Goal: Task Accomplishment & Management: Manage account settings

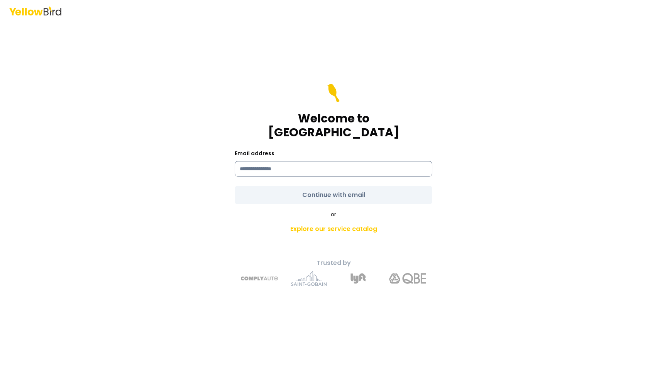
click at [341, 166] on input at bounding box center [334, 168] width 198 height 15
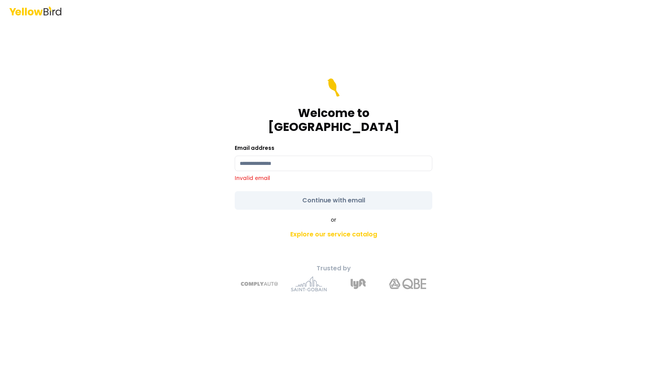
type input "**********"
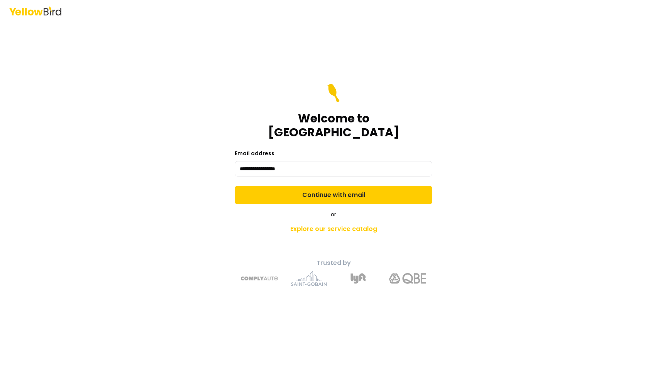
click at [321, 198] on div "**********" at bounding box center [333, 195] width 284 height 193
click at [328, 177] on form "**********" at bounding box center [334, 144] width 198 height 120
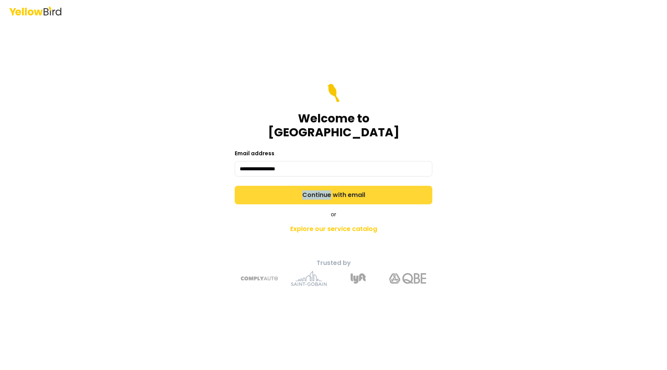
click at [297, 186] on button "Continue with email" at bounding box center [334, 195] width 198 height 19
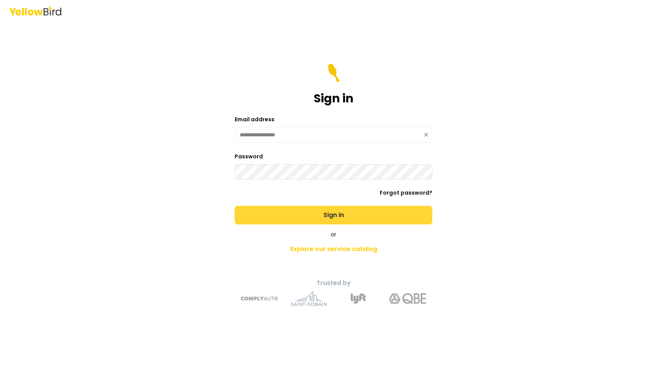
click at [305, 213] on button "Sign in" at bounding box center [334, 215] width 198 height 19
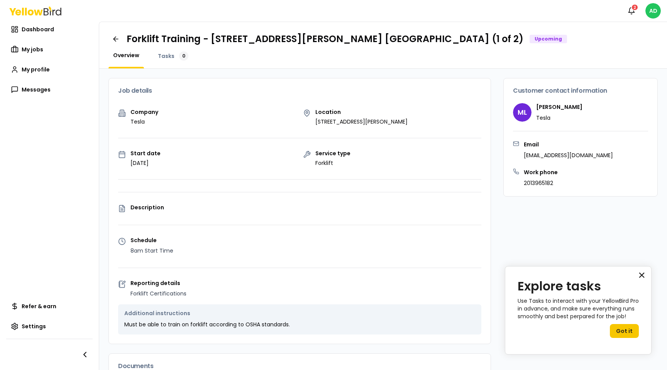
click at [643, 273] on button "×" at bounding box center [641, 275] width 7 height 12
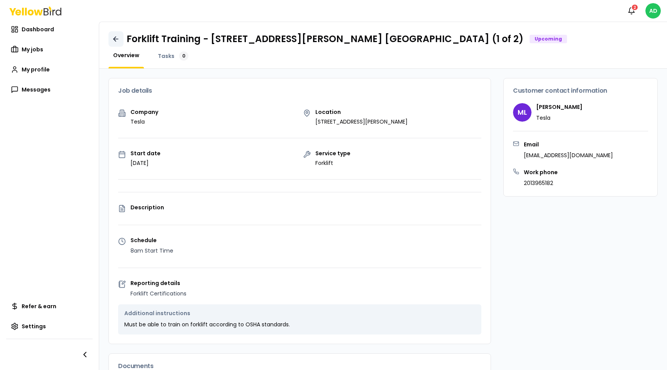
click at [116, 41] on icon at bounding box center [116, 39] width 8 height 8
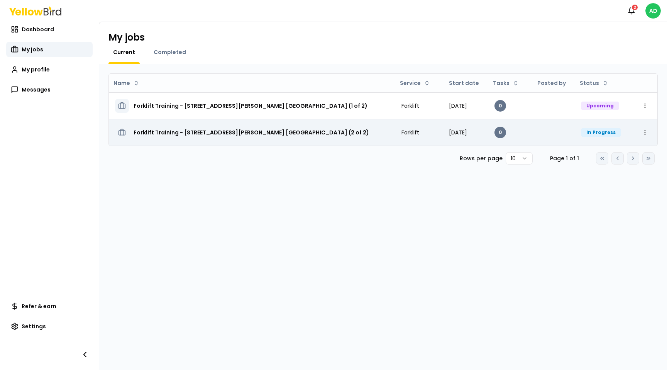
click at [161, 130] on h3 "Forklift Training - [STREET_ADDRESS][PERSON_NAME] [GEOGRAPHIC_DATA] (2 of 2)" at bounding box center [251, 132] width 235 height 14
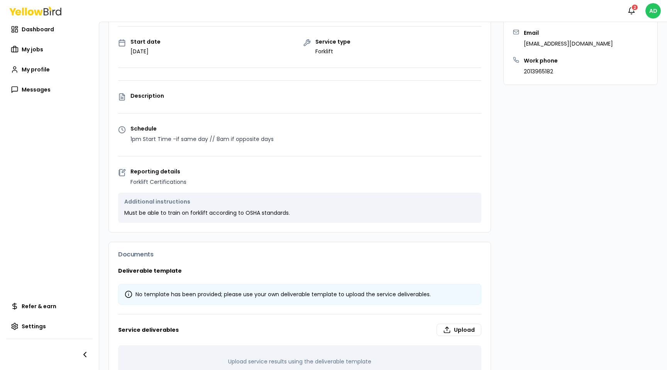
scroll to position [138, 0]
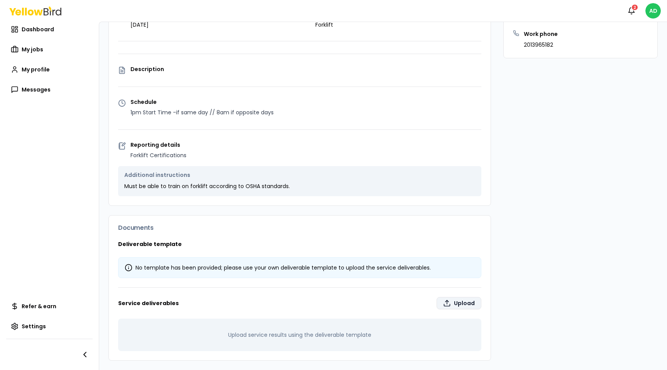
click at [454, 299] on label "Upload" at bounding box center [458, 303] width 45 height 12
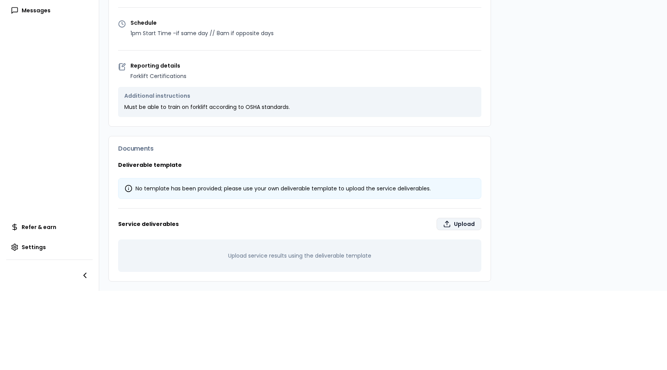
type input "**********"
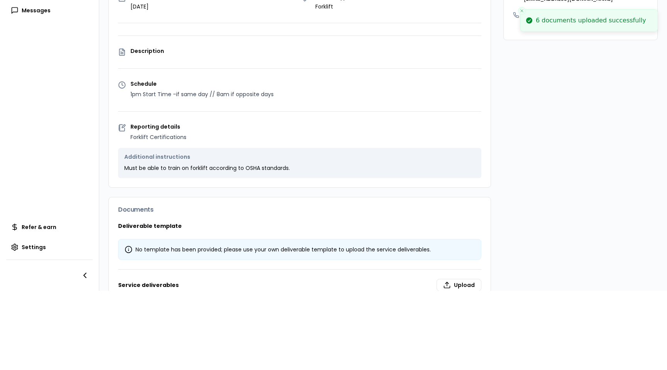
scroll to position [0, 0]
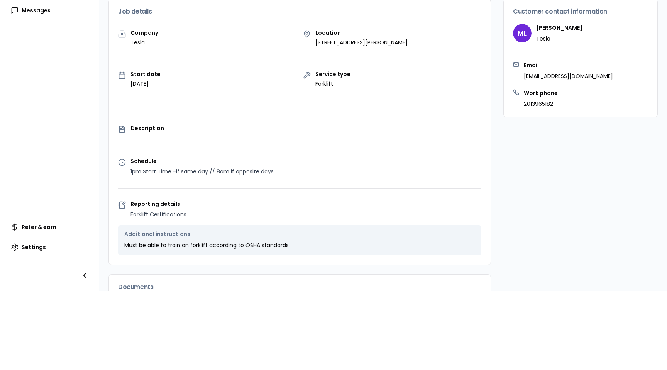
click at [508, 162] on div "Customer contact information ML [PERSON_NAME] Email [EMAIL_ADDRESS][DOMAIN_NAME…" at bounding box center [580, 287] width 154 height 576
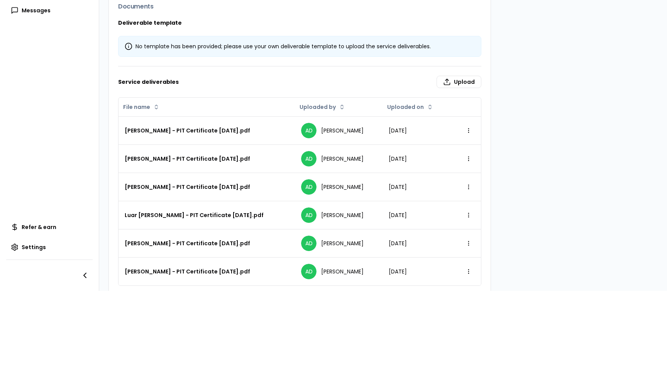
scroll to position [294, 0]
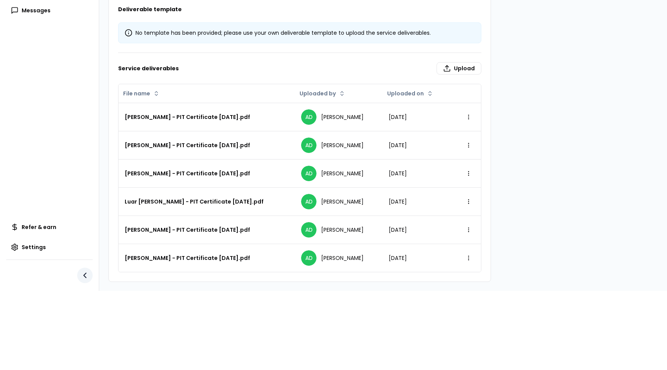
click at [86, 274] on icon "button" at bounding box center [84, 274] width 9 height 9
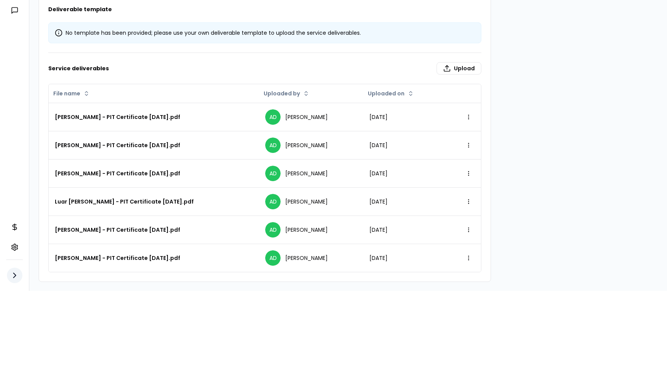
click at [16, 275] on icon "button" at bounding box center [14, 274] width 9 height 9
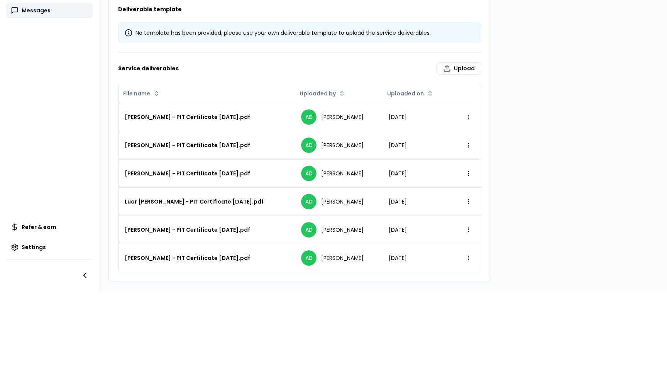
click at [51, 10] on link "Messages" at bounding box center [49, 10] width 86 height 15
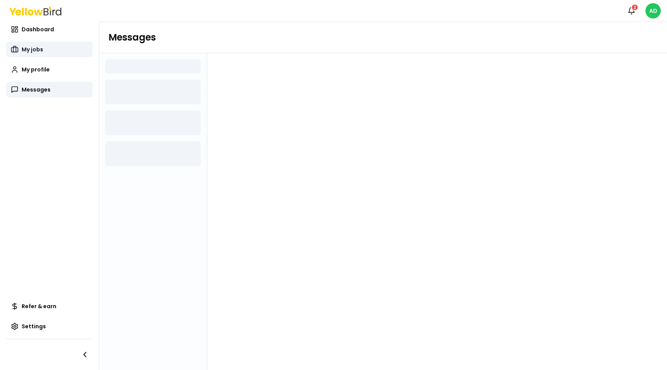
click at [35, 48] on span "My jobs" at bounding box center [33, 50] width 22 height 8
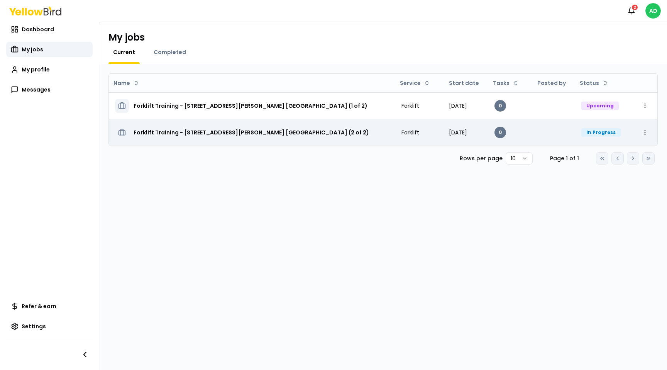
click at [186, 132] on h3 "Forklift Training - [STREET_ADDRESS][PERSON_NAME] [GEOGRAPHIC_DATA] (2 of 2)" at bounding box center [251, 132] width 235 height 14
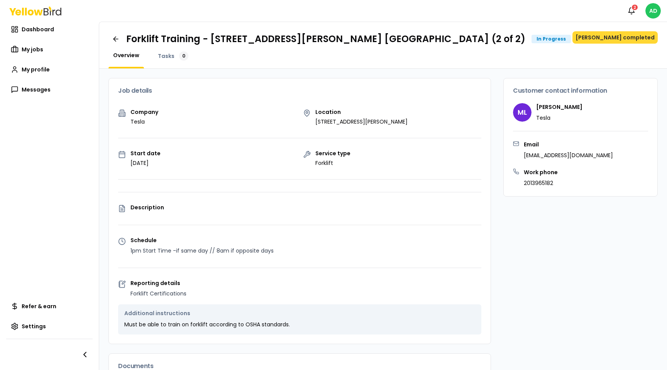
click at [613, 36] on button "[PERSON_NAME] completed" at bounding box center [614, 37] width 85 height 12
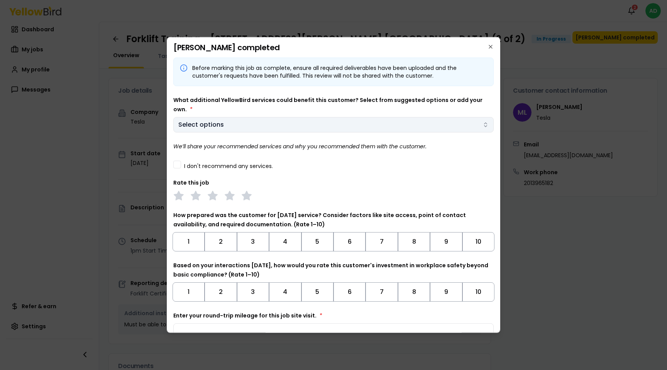
click at [283, 114] on body "Notifications [DATE] Dashboard My jobs My profile Messages Refer & earn Setting…" at bounding box center [333, 185] width 667 height 370
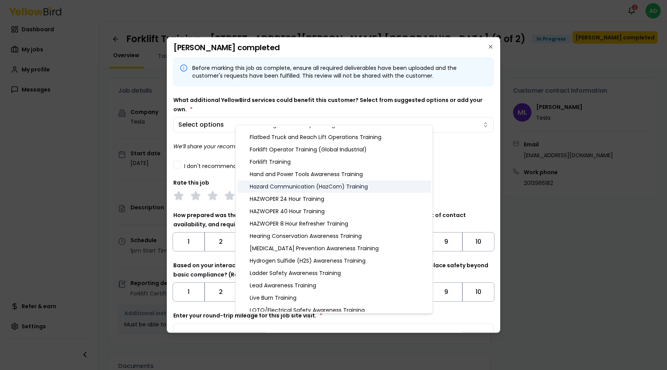
scroll to position [254, 0]
click at [306, 186] on div "Hazard Communication (HazCom) Training" at bounding box center [334, 187] width 194 height 12
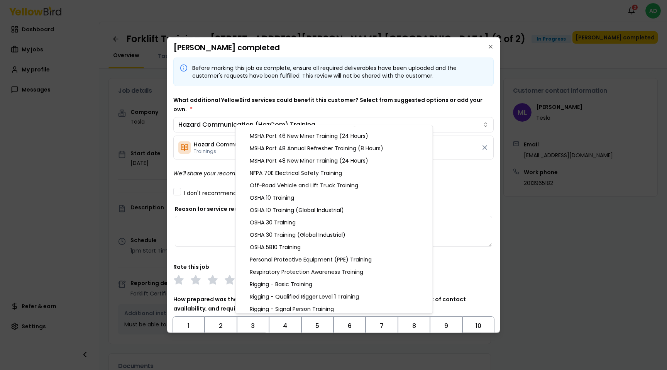
scroll to position [477, 0]
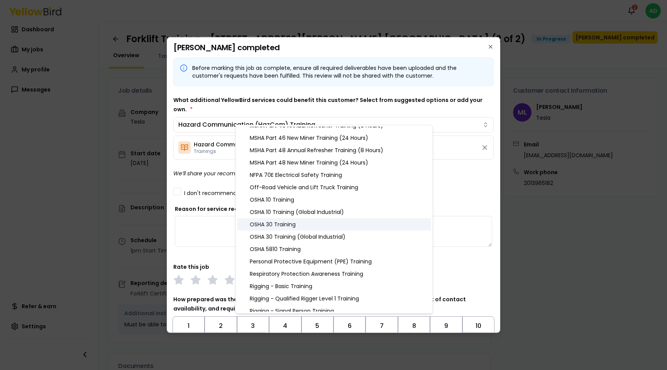
click at [287, 224] on div "OSHA 30 Training" at bounding box center [334, 224] width 194 height 12
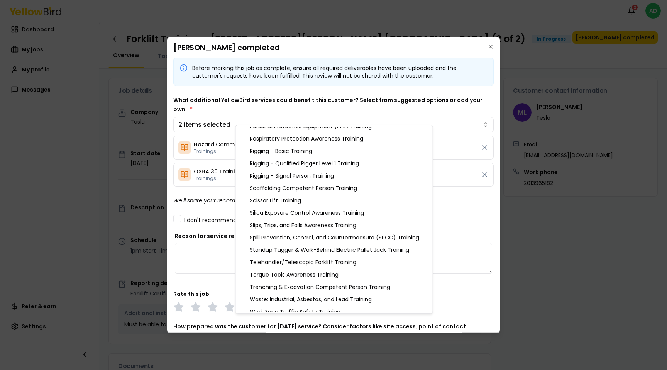
scroll to position [624, 0]
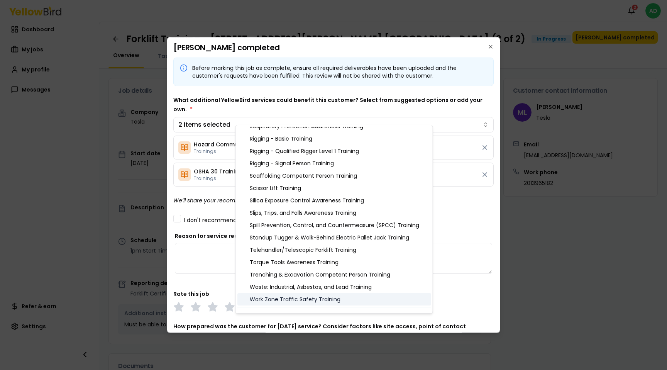
click at [289, 295] on div "Work Zone Traffic Safety Training" at bounding box center [334, 299] width 194 height 12
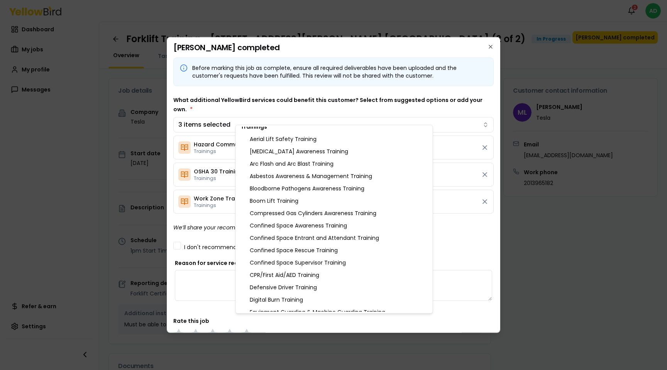
scroll to position [0, 0]
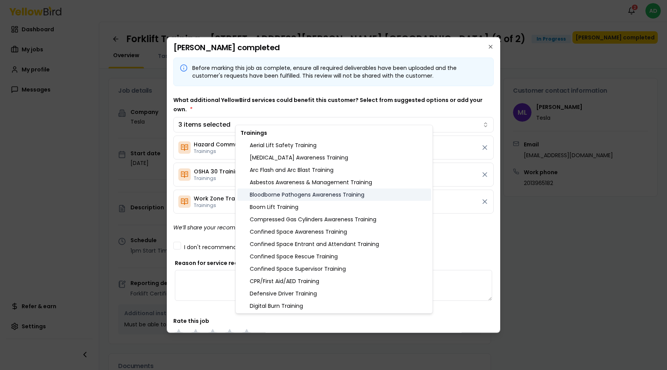
click at [300, 196] on div "Bloodborne Pathogens Awareness Training" at bounding box center [334, 194] width 194 height 12
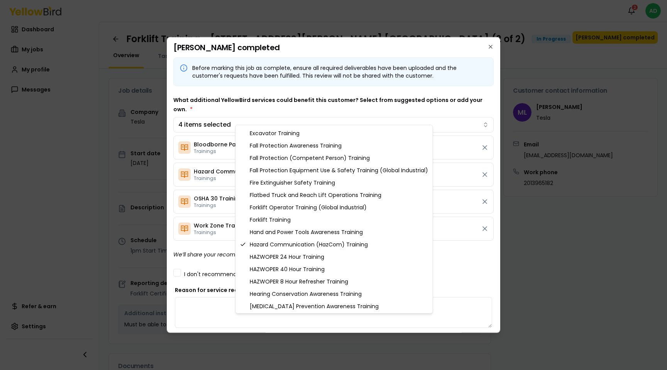
scroll to position [204, 0]
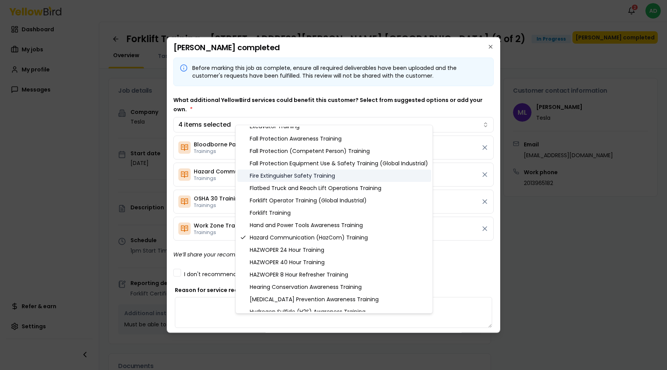
click at [335, 172] on div "Fire Extinguisher Safety Training" at bounding box center [334, 175] width 194 height 12
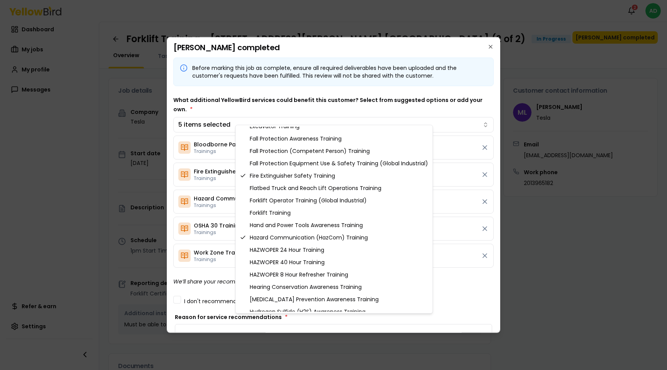
click at [441, 286] on body "Notifications [DATE] Dashboard My jobs My profile Messages Refer & earn Setting…" at bounding box center [333, 185] width 667 height 370
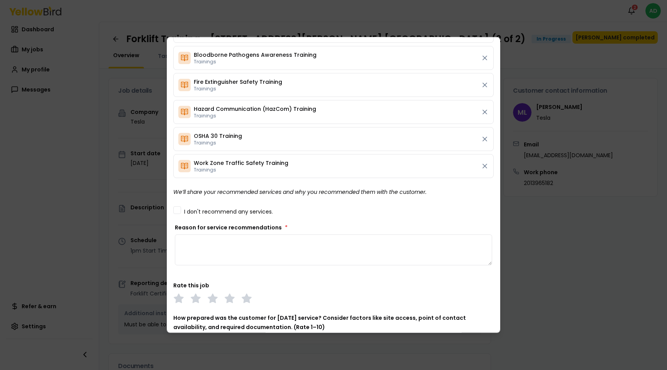
scroll to position [91, 0]
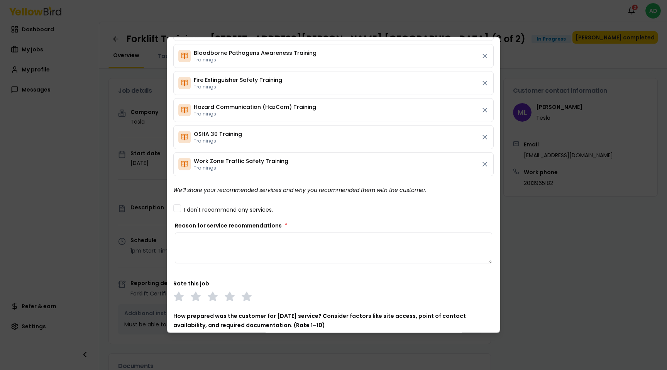
click at [383, 251] on textarea "Reason for service recommendations *" at bounding box center [333, 247] width 317 height 31
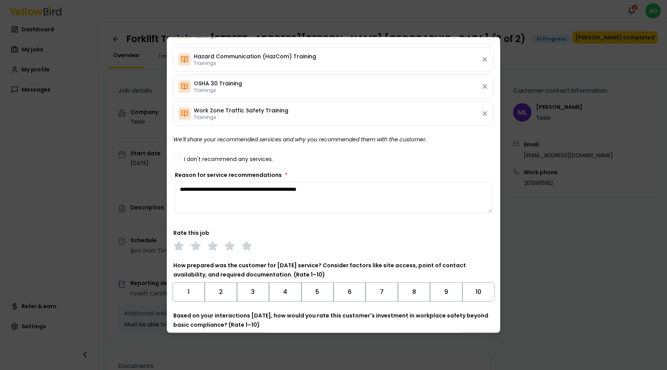
scroll to position [189, 0]
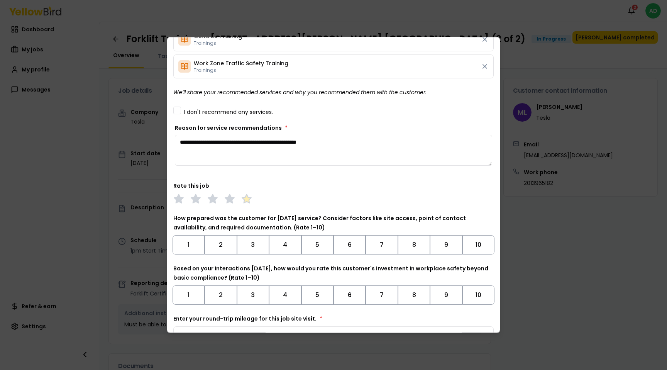
type textarea "**********"
click at [245, 194] on polygon at bounding box center [246, 198] width 9 height 8
click at [468, 235] on button "10" at bounding box center [478, 244] width 32 height 19
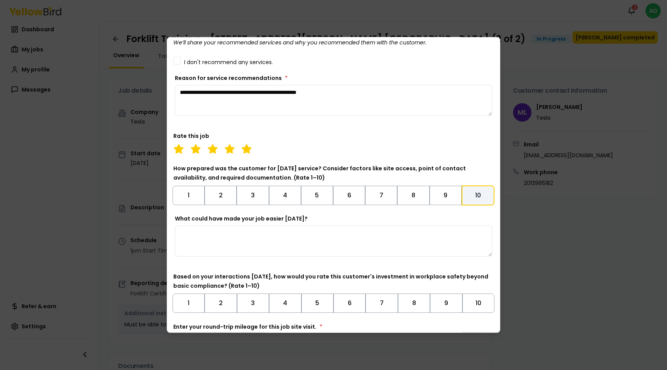
scroll to position [259, 0]
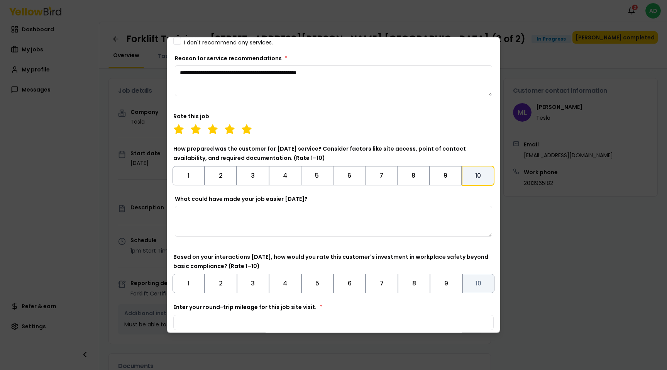
click at [477, 274] on button "10" at bounding box center [478, 283] width 32 height 19
click at [412, 214] on textarea "What could have made your job easier [DATE]?" at bounding box center [333, 221] width 317 height 31
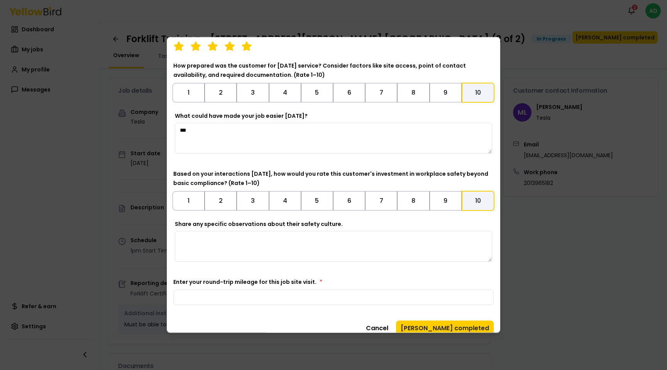
type textarea "***"
click at [355, 231] on textarea "Share any specific observations about their safety culture." at bounding box center [333, 246] width 317 height 31
type textarea "***"
click at [333, 289] on input "Enter your round-trip mileage for this job site visit. *" at bounding box center [333, 296] width 320 height 15
type input "**"
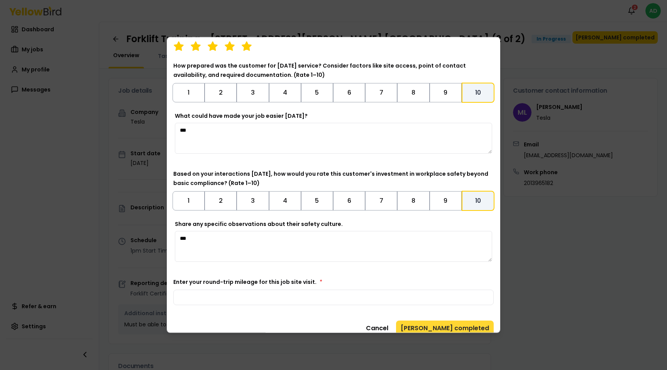
click at [447, 323] on button "[PERSON_NAME] completed" at bounding box center [445, 327] width 98 height 15
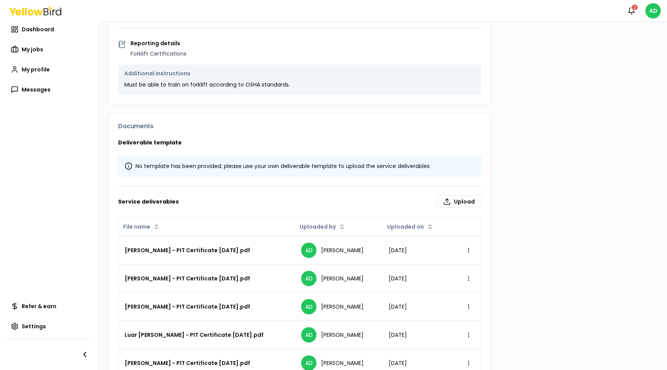
scroll to position [294, 0]
